Goal: Task Accomplishment & Management: Complete application form

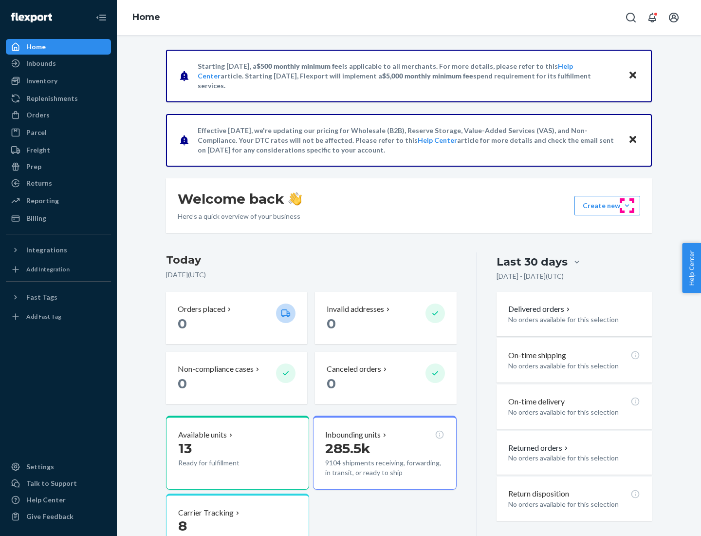
click at [627, 206] on button "Create new Create new inbound Create new order Create new product" at bounding box center [608, 205] width 66 height 19
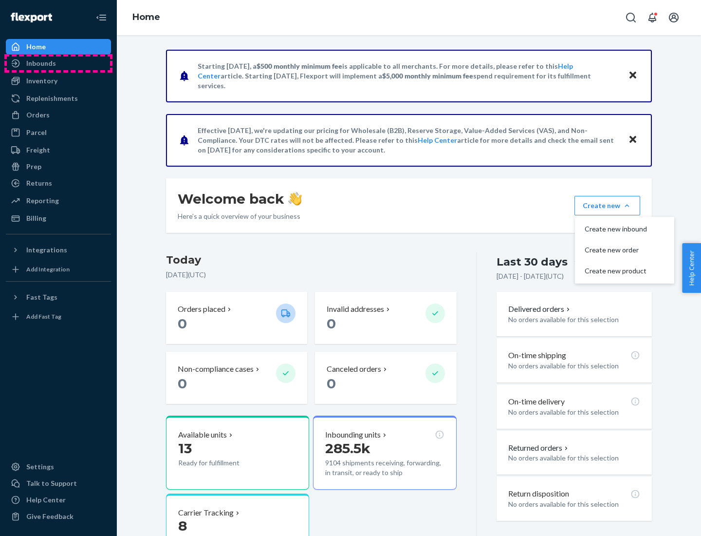
click at [58, 63] on div "Inbounds" at bounding box center [58, 64] width 103 height 14
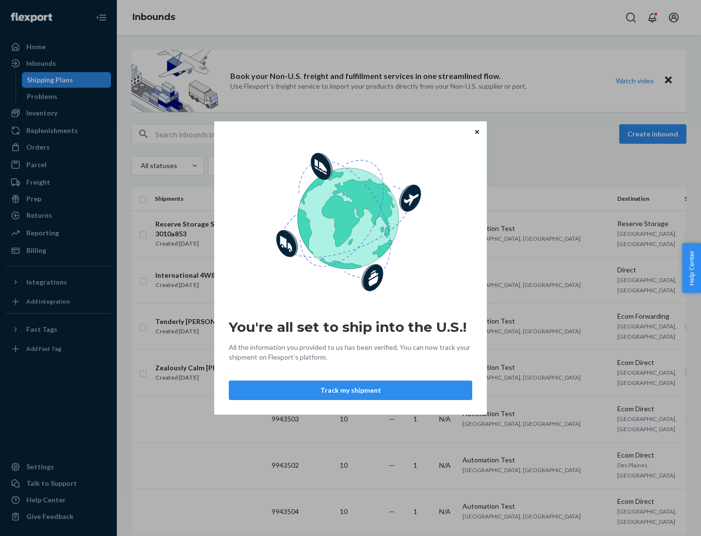
click at [351, 390] on button "Track my shipment" at bounding box center [351, 389] width 244 height 19
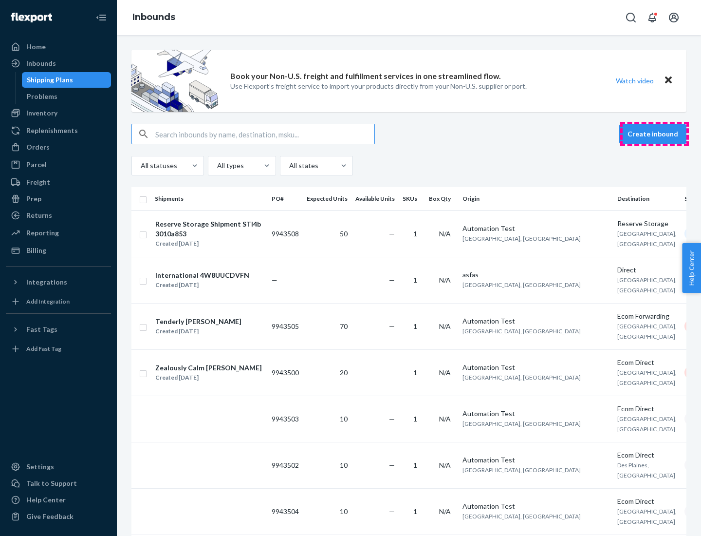
click at [655, 134] on button "Create inbound" at bounding box center [653, 133] width 67 height 19
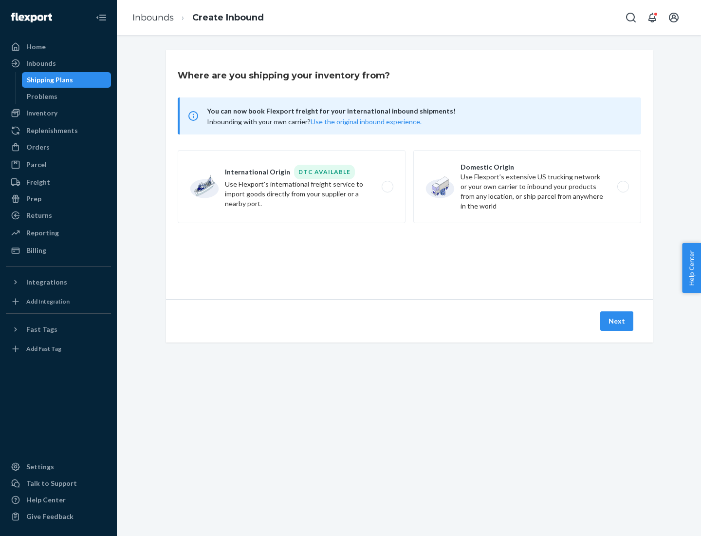
click at [292, 187] on label "International Origin DTC Available Use Flexport's international freight service…" at bounding box center [292, 186] width 228 height 73
click at [387, 187] on input "International Origin DTC Available Use Flexport's international freight service…" at bounding box center [390, 187] width 6 height 6
radio input "true"
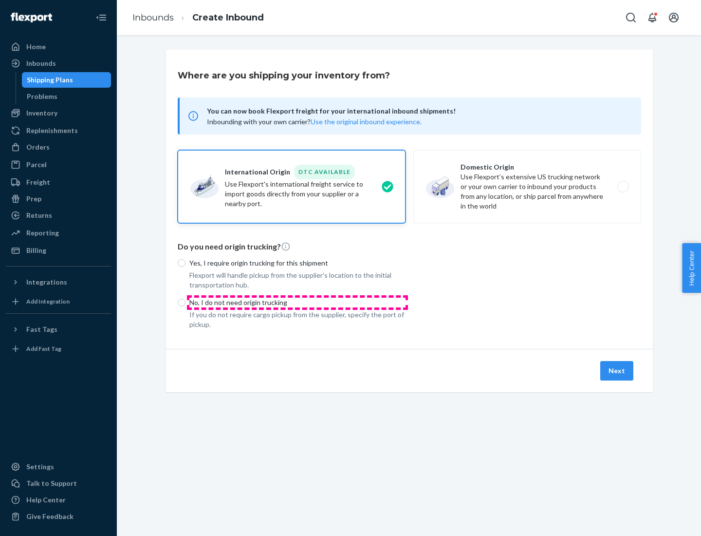
click at [298, 302] on p "No, I do not need origin trucking" at bounding box center [297, 303] width 216 height 10
click at [186, 302] on input "No, I do not need origin trucking" at bounding box center [182, 303] width 8 height 8
radio input "true"
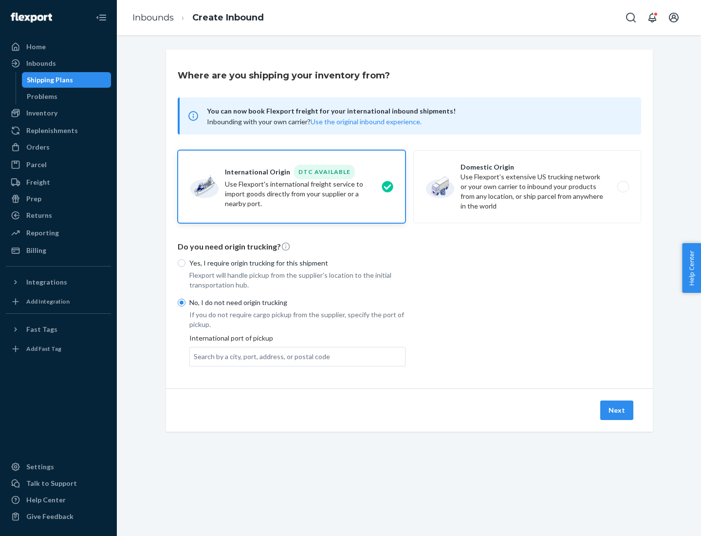
click at [260, 356] on div "Search by a city, port, address, or postal code" at bounding box center [262, 357] width 136 height 10
click at [195, 356] on input "Search by a city, port, address, or postal code" at bounding box center [194, 357] width 1 height 10
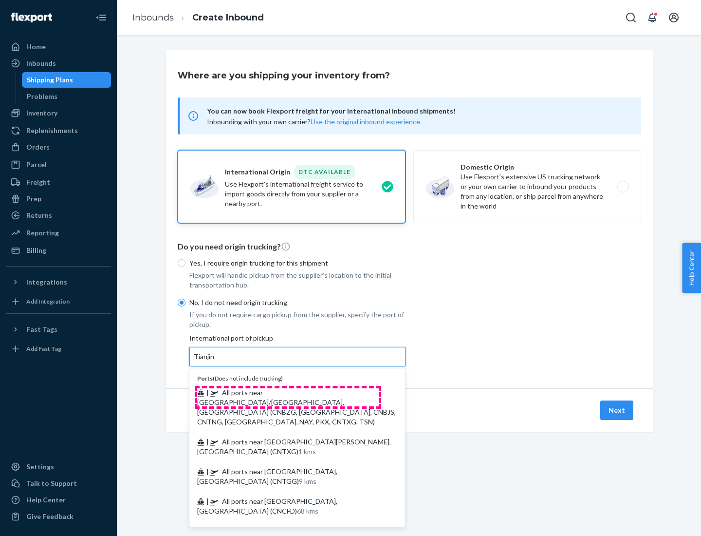
click at [288, 392] on span "| All ports near [GEOGRAPHIC_DATA]/[GEOGRAPHIC_DATA], [GEOGRAPHIC_DATA] (CNBZG,…" at bounding box center [296, 407] width 199 height 38
click at [215, 361] on input "Tianjin" at bounding box center [204, 357] width 21 height 10
type input "All ports near [GEOGRAPHIC_DATA]/[GEOGRAPHIC_DATA], [GEOGRAPHIC_DATA] (CNBZG, […"
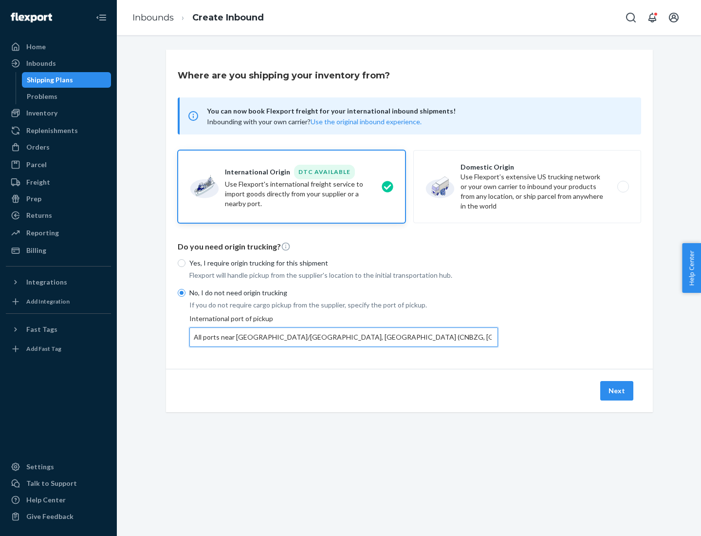
click at [618, 390] on button "Next" at bounding box center [617, 390] width 33 height 19
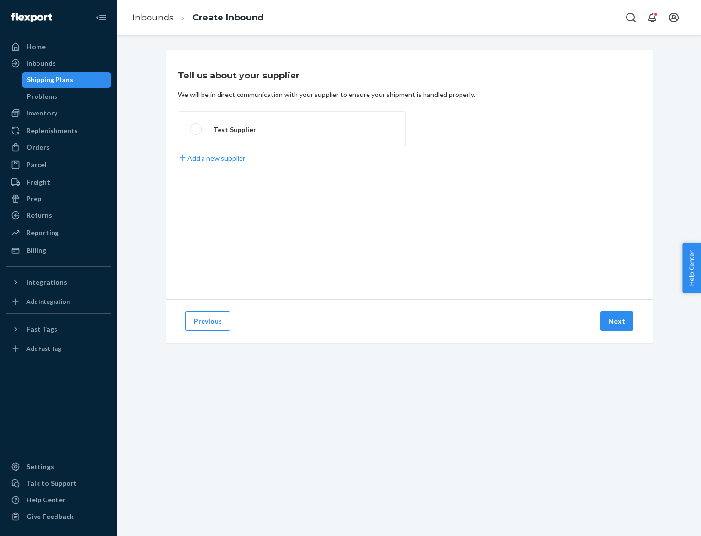
click at [292, 129] on label "Test Supplier" at bounding box center [292, 129] width 228 height 36
click at [196, 129] on input "Test Supplier" at bounding box center [193, 129] width 6 height 6
radio input "true"
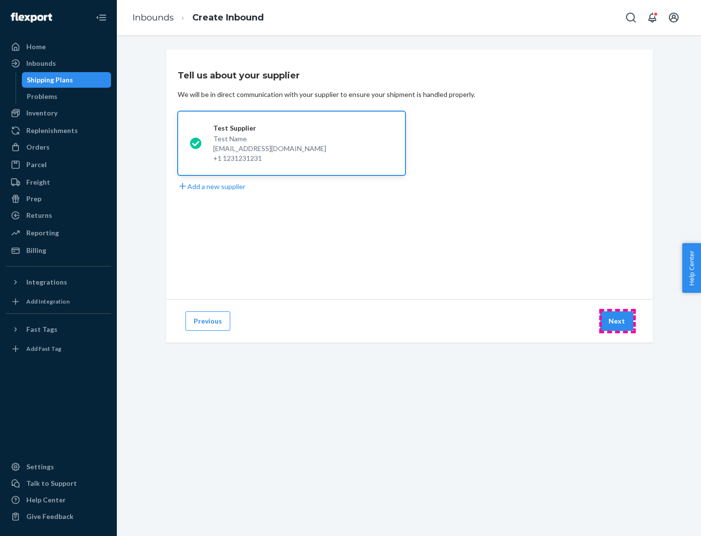
click at [618, 321] on button "Next" at bounding box center [617, 320] width 33 height 19
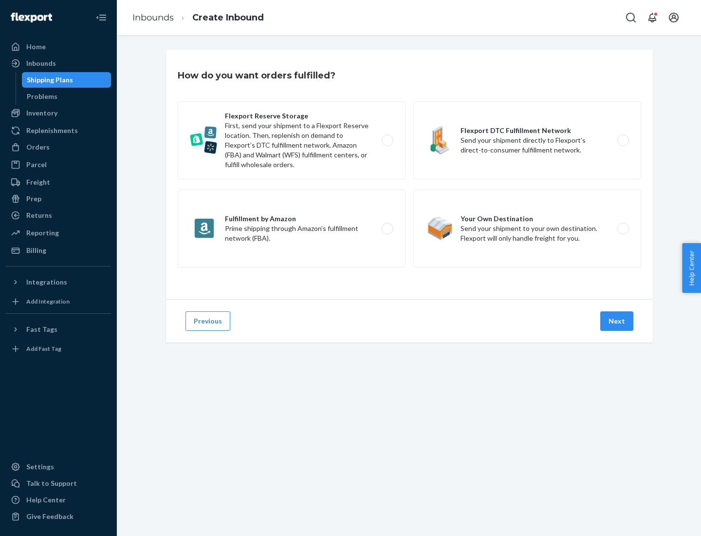
click at [292, 140] on label "Flexport Reserve Storage First, send your shipment to a Flexport Reserve locati…" at bounding box center [292, 140] width 228 height 78
click at [387, 140] on input "Flexport Reserve Storage First, send your shipment to a Flexport Reserve locati…" at bounding box center [390, 140] width 6 height 6
radio input "true"
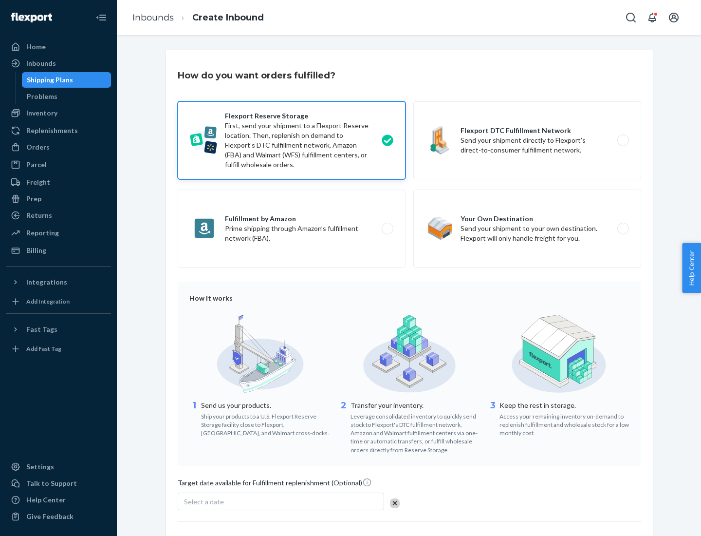
scroll to position [80, 0]
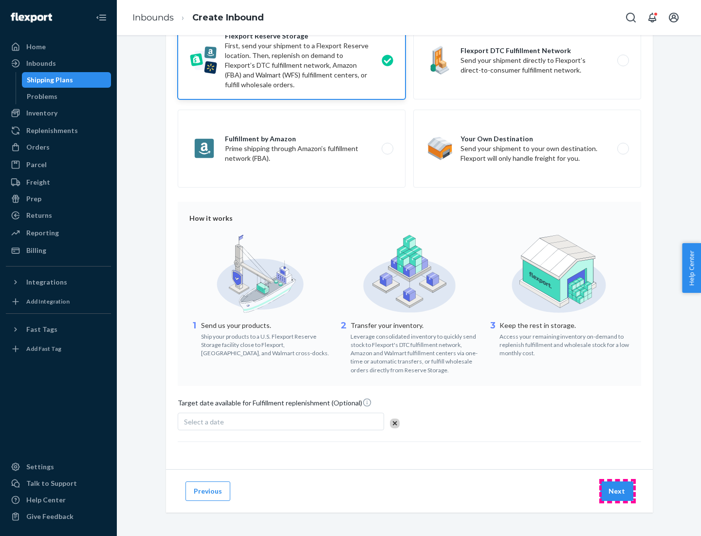
click at [618, 491] on button "Next" at bounding box center [617, 490] width 33 height 19
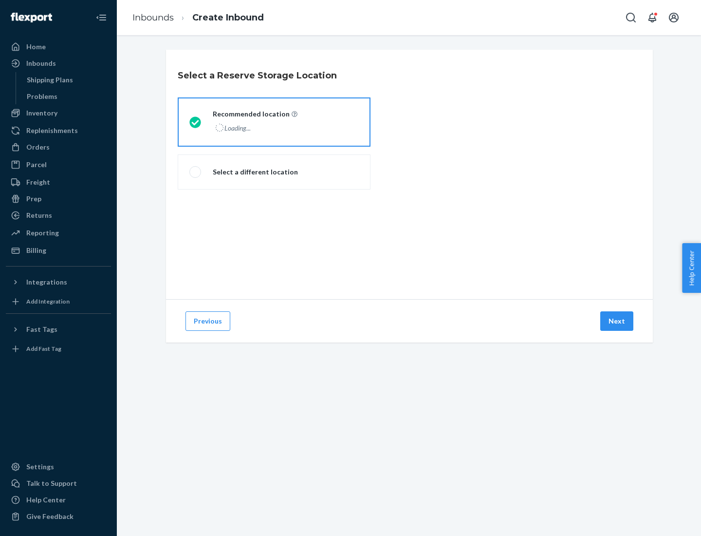
click at [274, 122] on div "Loading..." at bounding box center [254, 128] width 83 height 14
click at [196, 122] on input "Recommended location Loading..." at bounding box center [192, 122] width 6 height 6
click at [618, 321] on button "Next" at bounding box center [617, 320] width 33 height 19
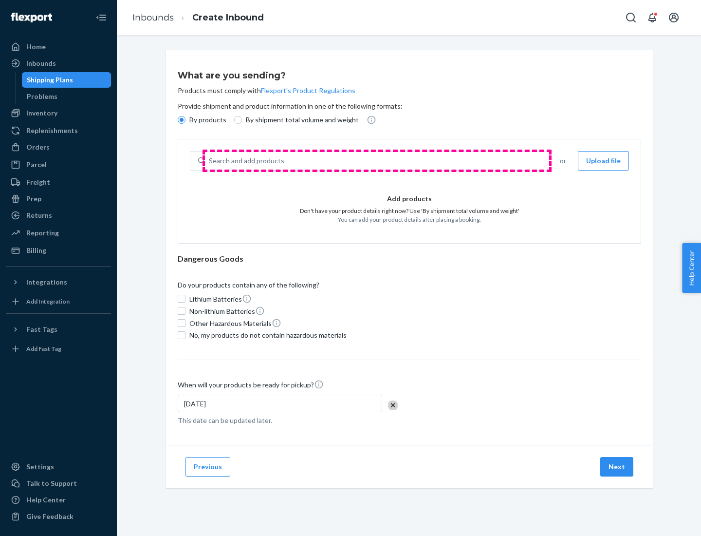
click at [377, 161] on div "Search and add products" at bounding box center [376, 161] width 343 height 18
click at [210, 161] on input "Search and add products" at bounding box center [209, 161] width 1 height 10
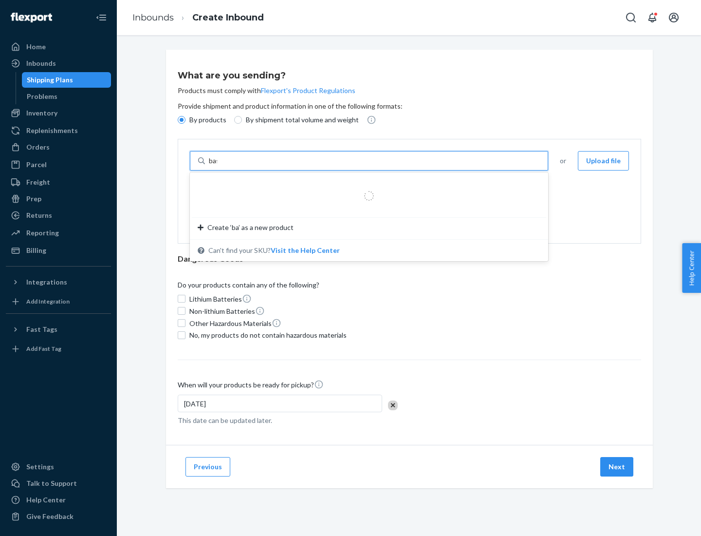
type input "basic"
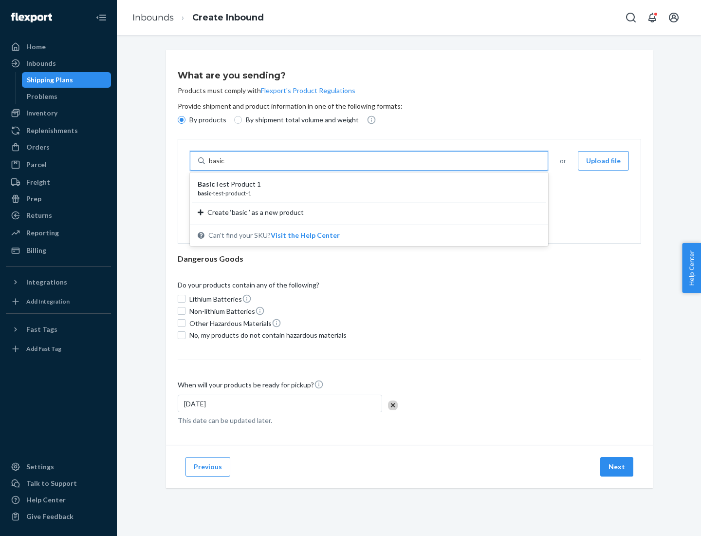
click at [366, 184] on div "Basic Test Product 1" at bounding box center [365, 184] width 335 height 10
click at [227, 166] on input "basic" at bounding box center [218, 161] width 18 height 10
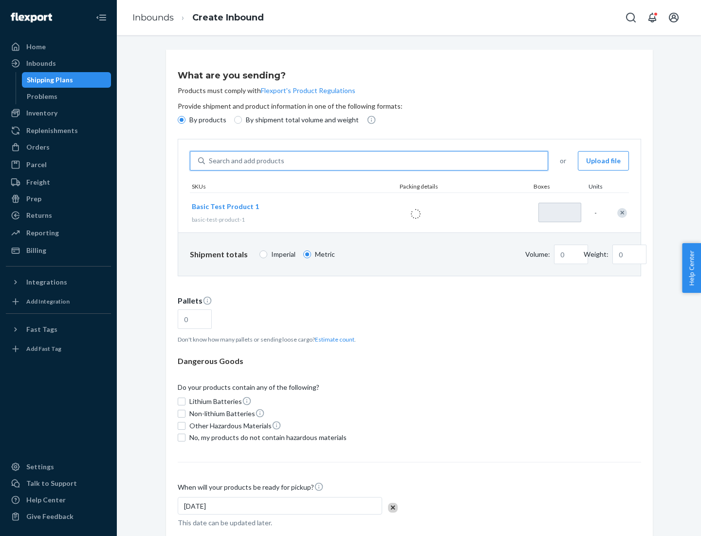
type input "1"
type input "1.09"
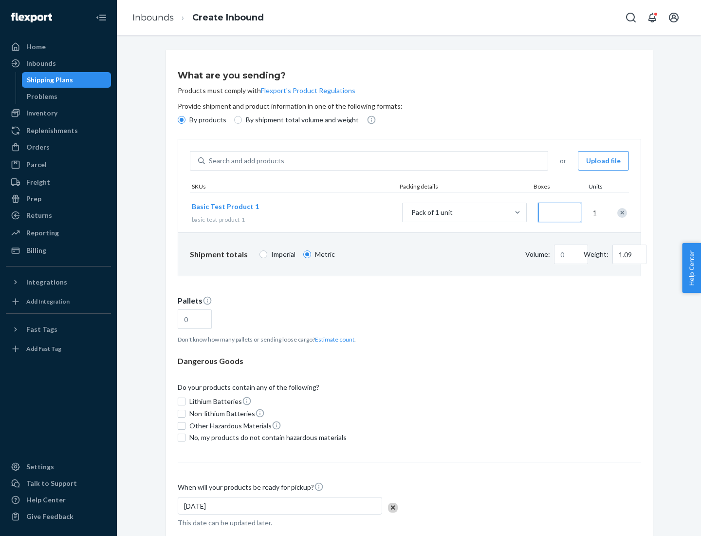
type input "3.27"
type input "3"
type input "0.01"
type input "32.66"
type input "30"
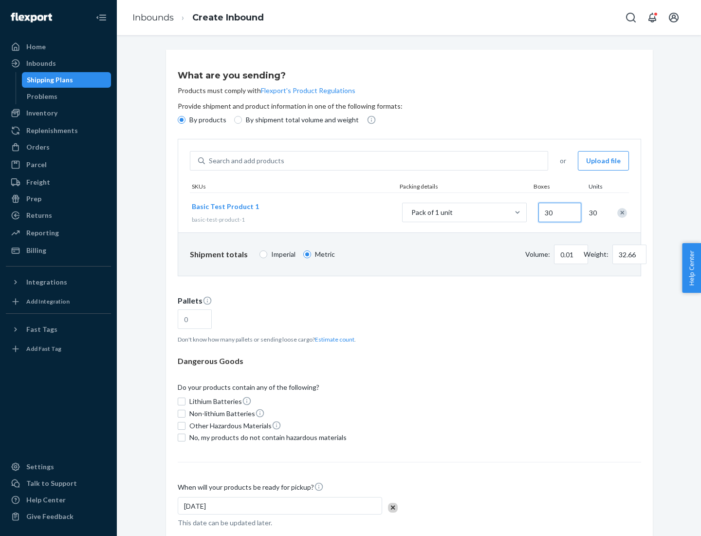
type input "0.07"
type input "326.59"
type input "300"
type input "0.68"
type input "3265.86"
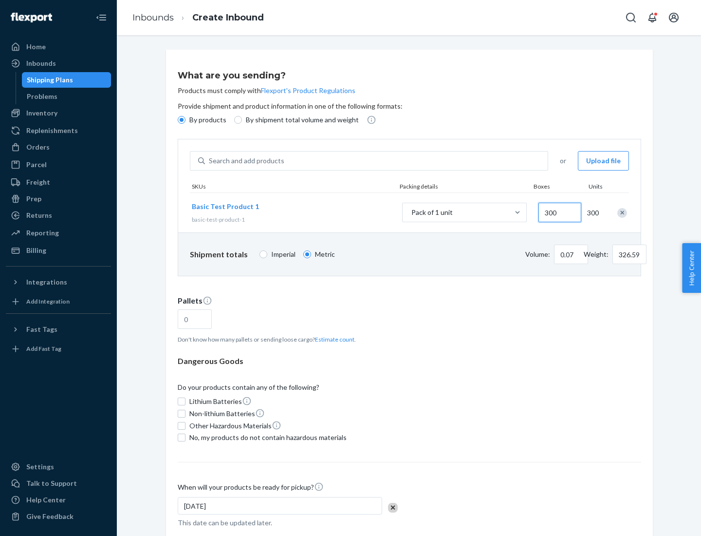
type input "3000"
type input "1.09"
type input "1"
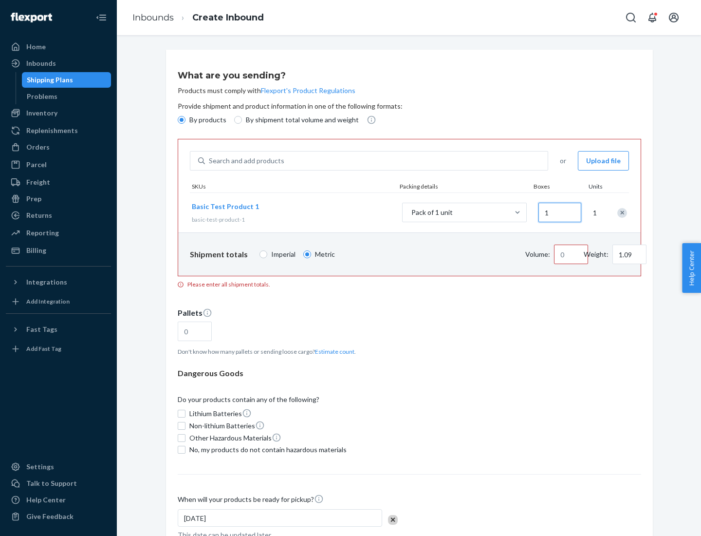
type input "10.89"
type input "10"
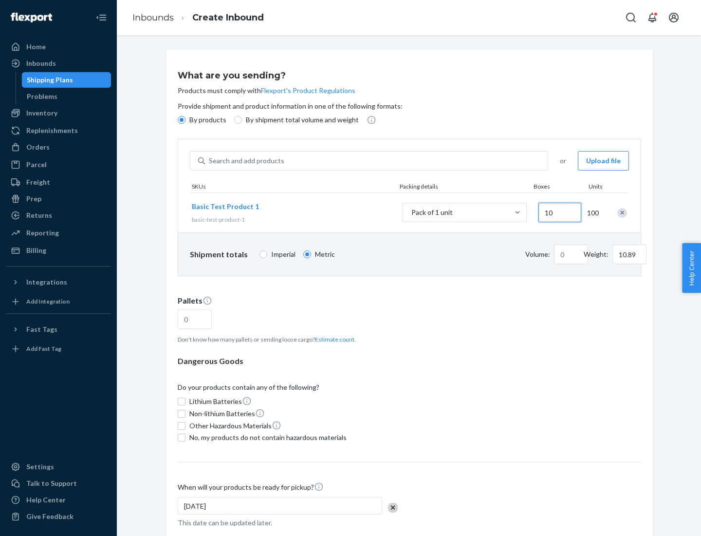
type input "0.02"
type input "108.86"
type input "100"
type input "0.23"
type input "1088.62"
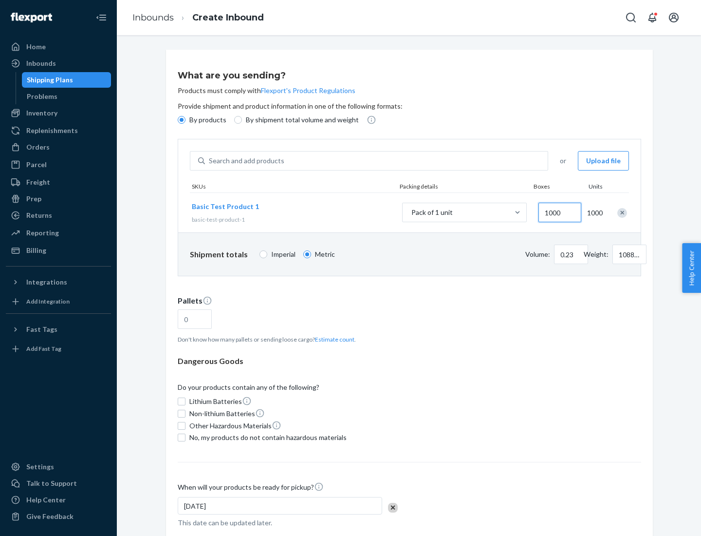
scroll to position [34, 0]
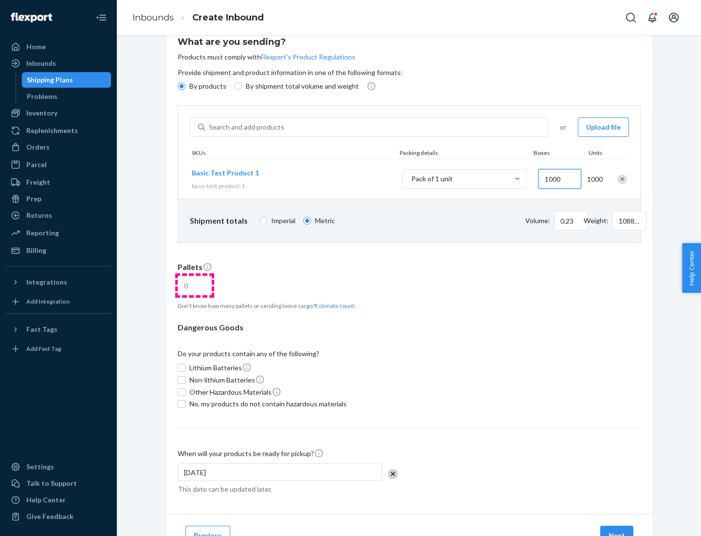
type input "1000"
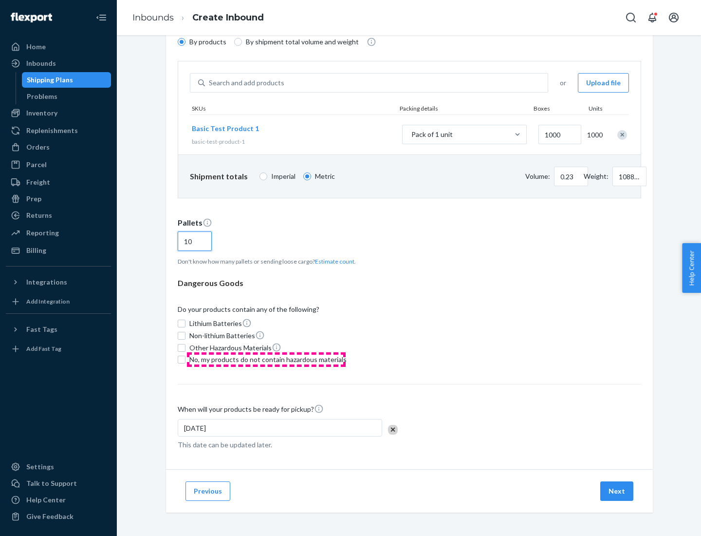
type input "10"
click at [266, 359] on span "No, my products do not contain hazardous materials" at bounding box center [267, 360] width 157 height 10
click at [186, 359] on input "No, my products do not contain hazardous materials" at bounding box center [182, 360] width 8 height 8
checkbox input "true"
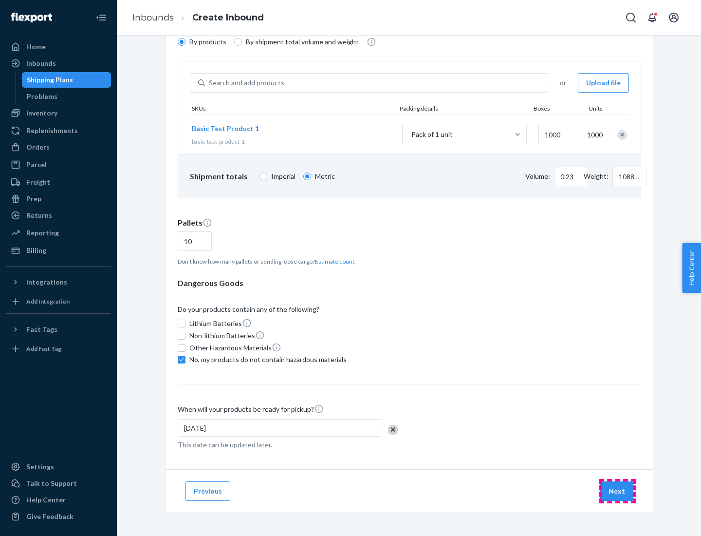
click at [618, 491] on button "Next" at bounding box center [617, 490] width 33 height 19
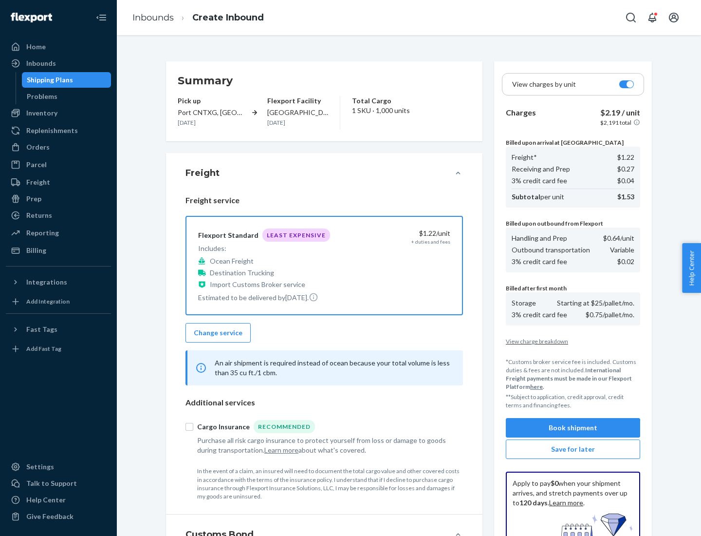
scroll to position [142, 0]
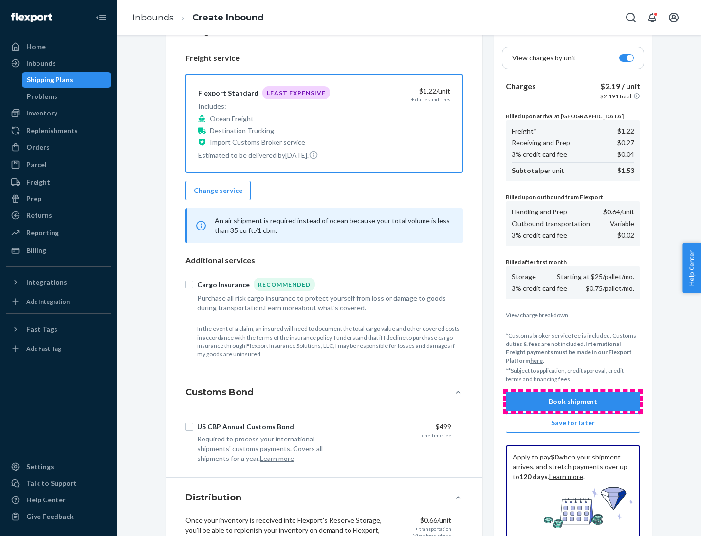
click at [573, 401] on button "Book shipment" at bounding box center [573, 401] width 134 height 19
